Goal: Navigation & Orientation: Find specific page/section

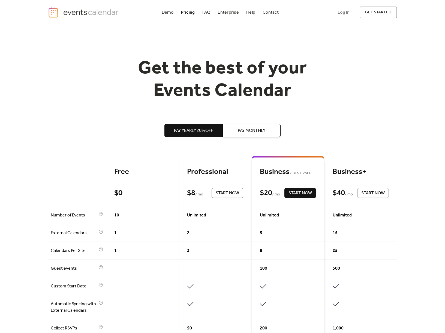
click at [167, 13] on div "Demo" at bounding box center [168, 12] width 12 height 3
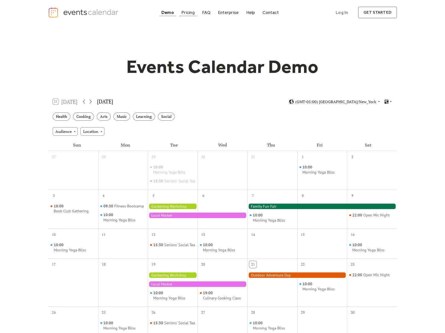
click at [187, 12] on div "Pricing" at bounding box center [187, 12] width 13 height 3
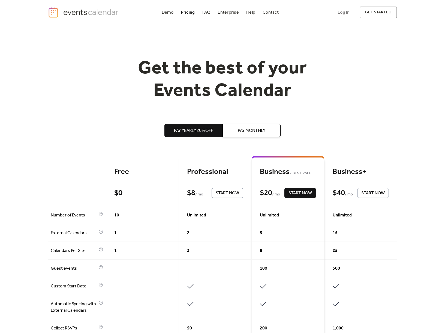
scroll to position [103, 0]
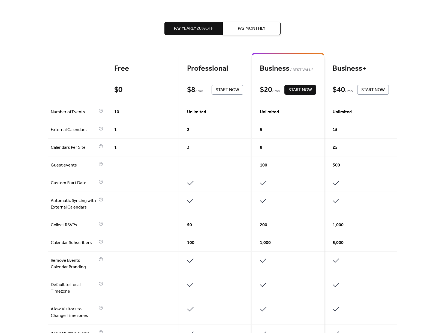
click at [252, 28] on span "Pay Monthly" at bounding box center [252, 28] width 28 height 7
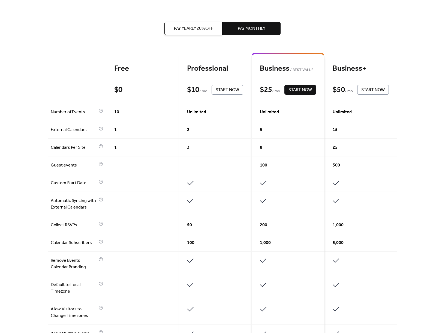
click at [185, 30] on span "Pay Yearly, 20% off" at bounding box center [193, 28] width 39 height 7
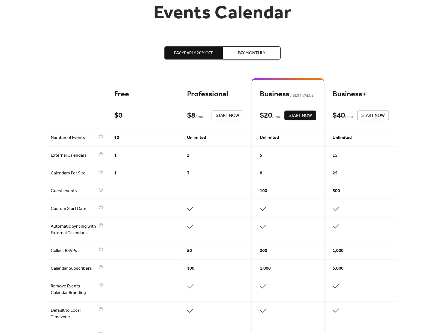
scroll to position [0, 0]
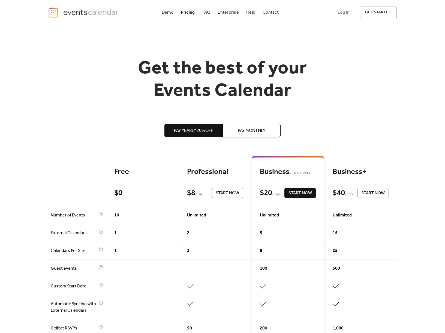
click at [170, 11] on div "Demo" at bounding box center [168, 12] width 12 height 3
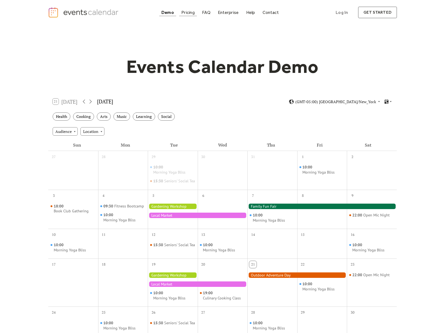
click at [191, 13] on div "Pricing" at bounding box center [187, 12] width 13 height 3
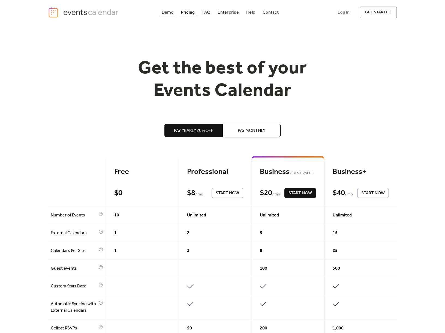
click at [166, 14] on div "Demo" at bounding box center [168, 12] width 12 height 3
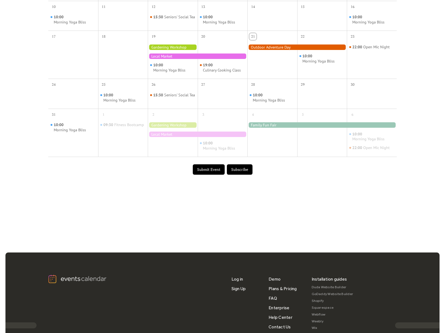
scroll to position [302, 0]
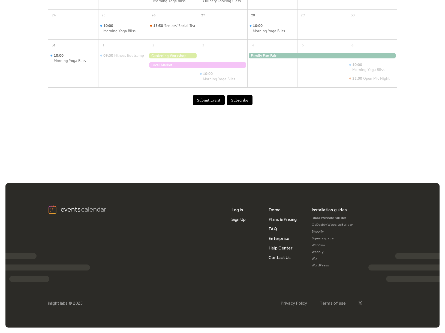
click at [210, 101] on button "Submit Event" at bounding box center [209, 100] width 32 height 10
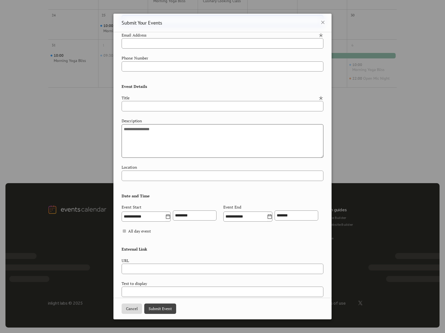
scroll to position [38, 0]
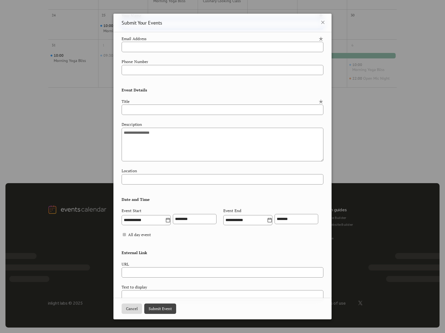
click at [370, 112] on div "**********" at bounding box center [222, 166] width 445 height 333
click at [369, 113] on div "**********" at bounding box center [222, 166] width 445 height 333
click at [130, 309] on button "Cancel" at bounding box center [132, 308] width 20 height 10
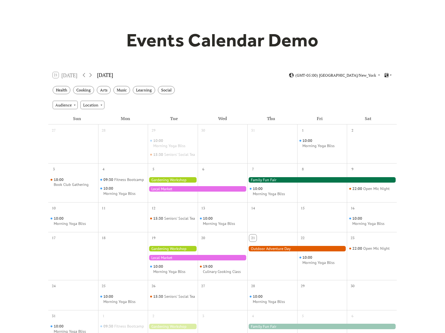
scroll to position [0, 0]
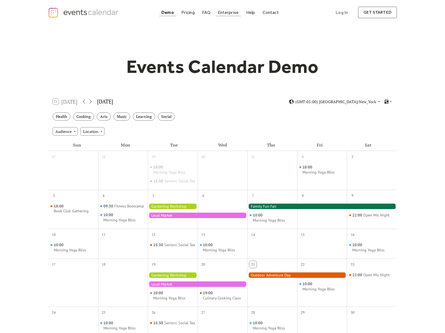
click at [231, 14] on div "Enterprise" at bounding box center [228, 12] width 21 height 3
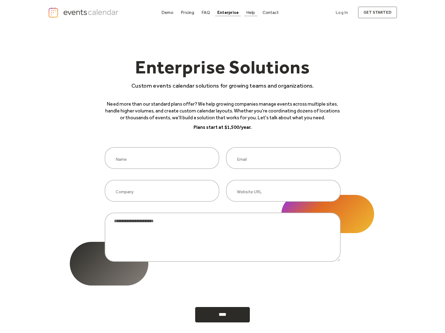
click at [248, 13] on div "Help" at bounding box center [250, 12] width 9 height 3
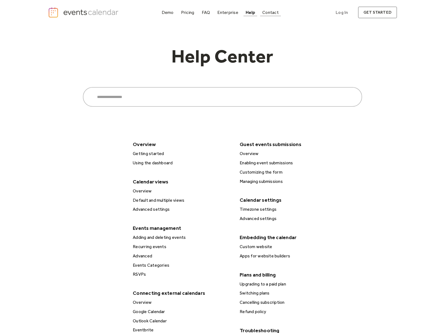
click at [267, 13] on div "Contact" at bounding box center [270, 12] width 16 height 3
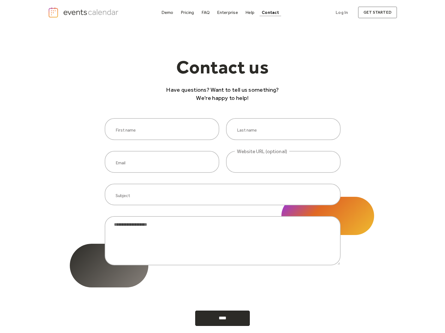
click at [104, 11] on img "home" at bounding box center [84, 12] width 72 height 11
